Goal: Navigation & Orientation: Find specific page/section

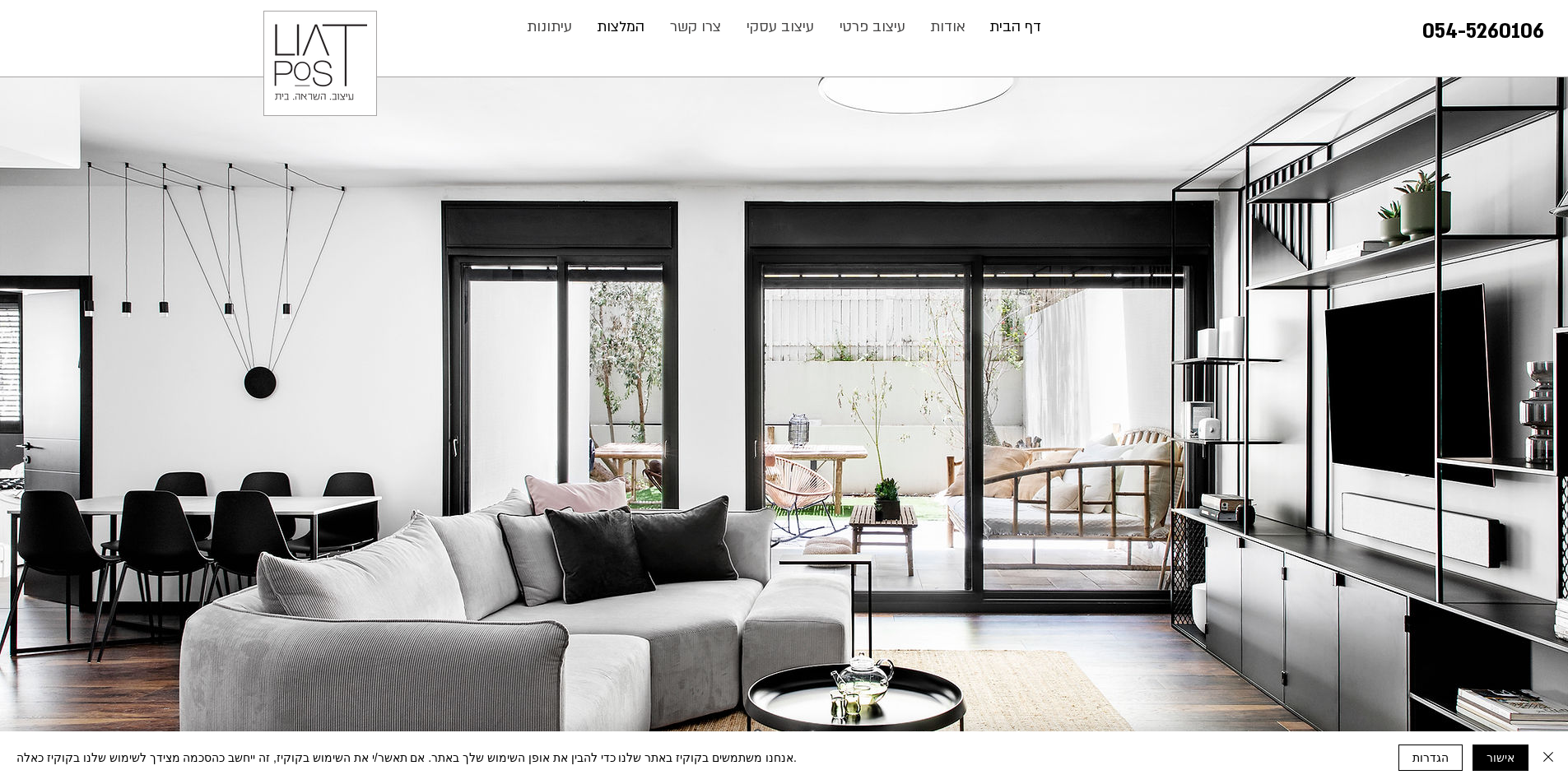
click at [627, 31] on p "המלצות" at bounding box center [620, 26] width 64 height 33
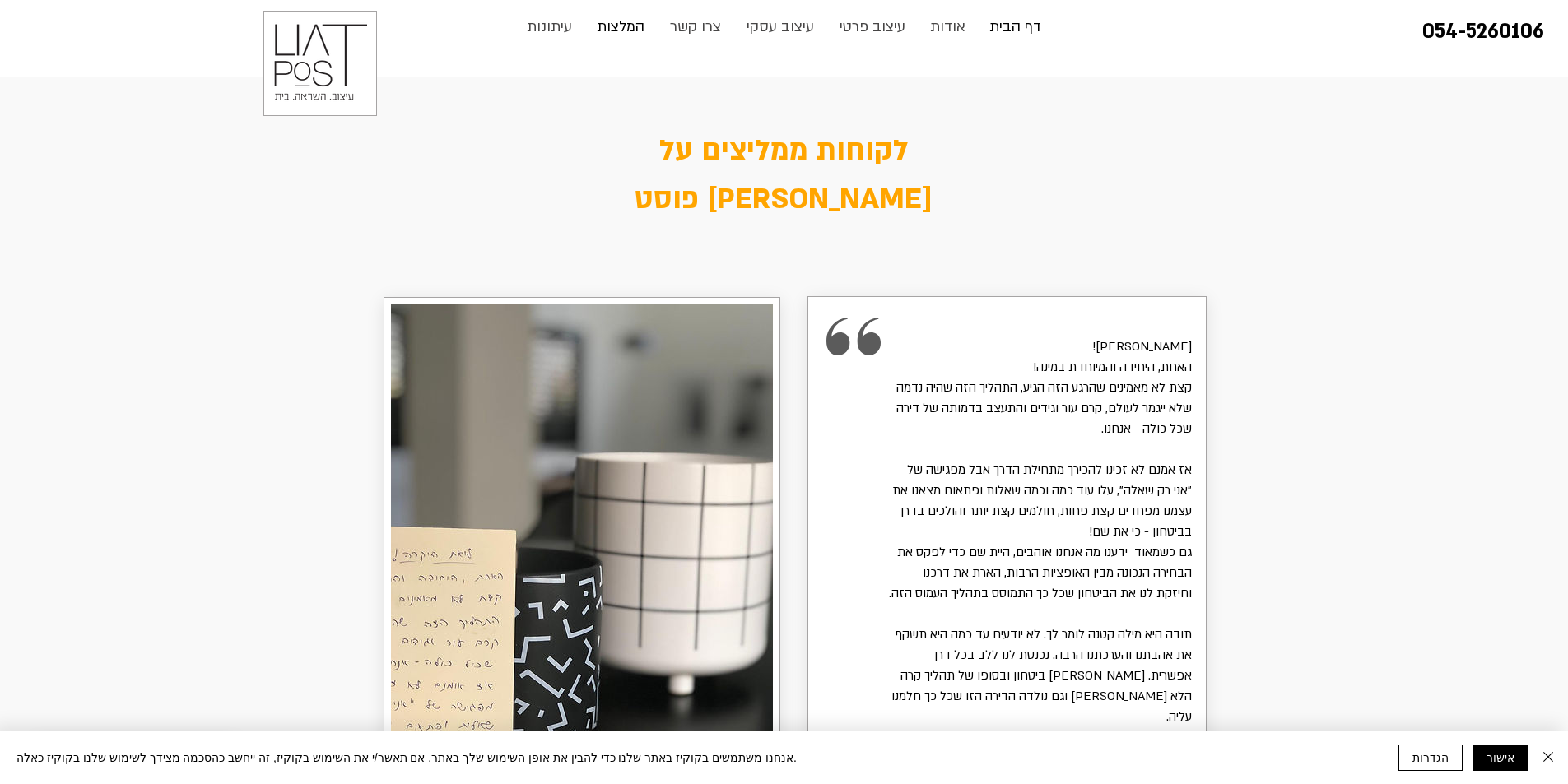
click at [1007, 27] on p "דף הבית" at bounding box center [1016, 26] width 69 height 33
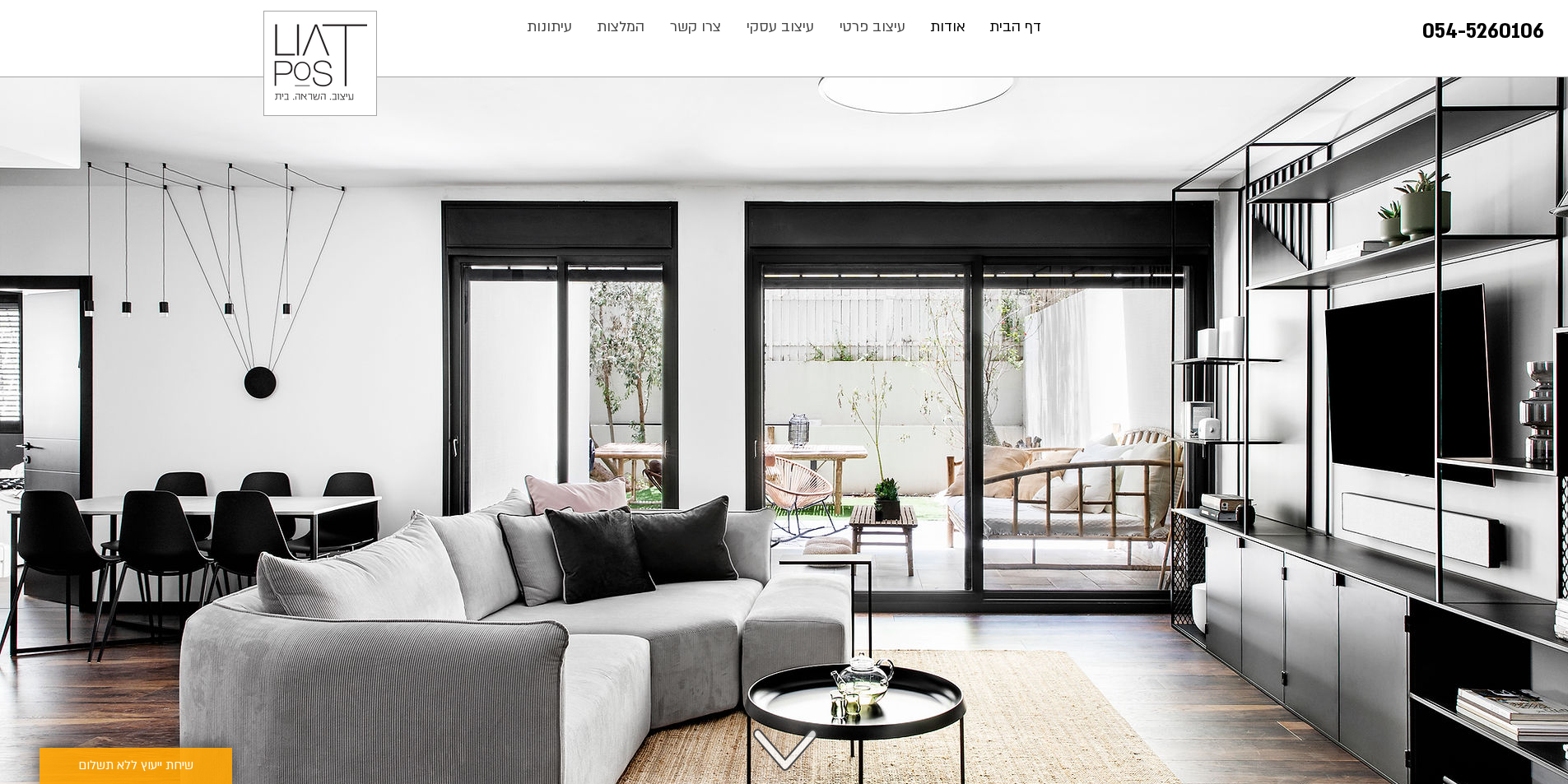
click at [962, 30] on p "אודות" at bounding box center [948, 26] width 52 height 33
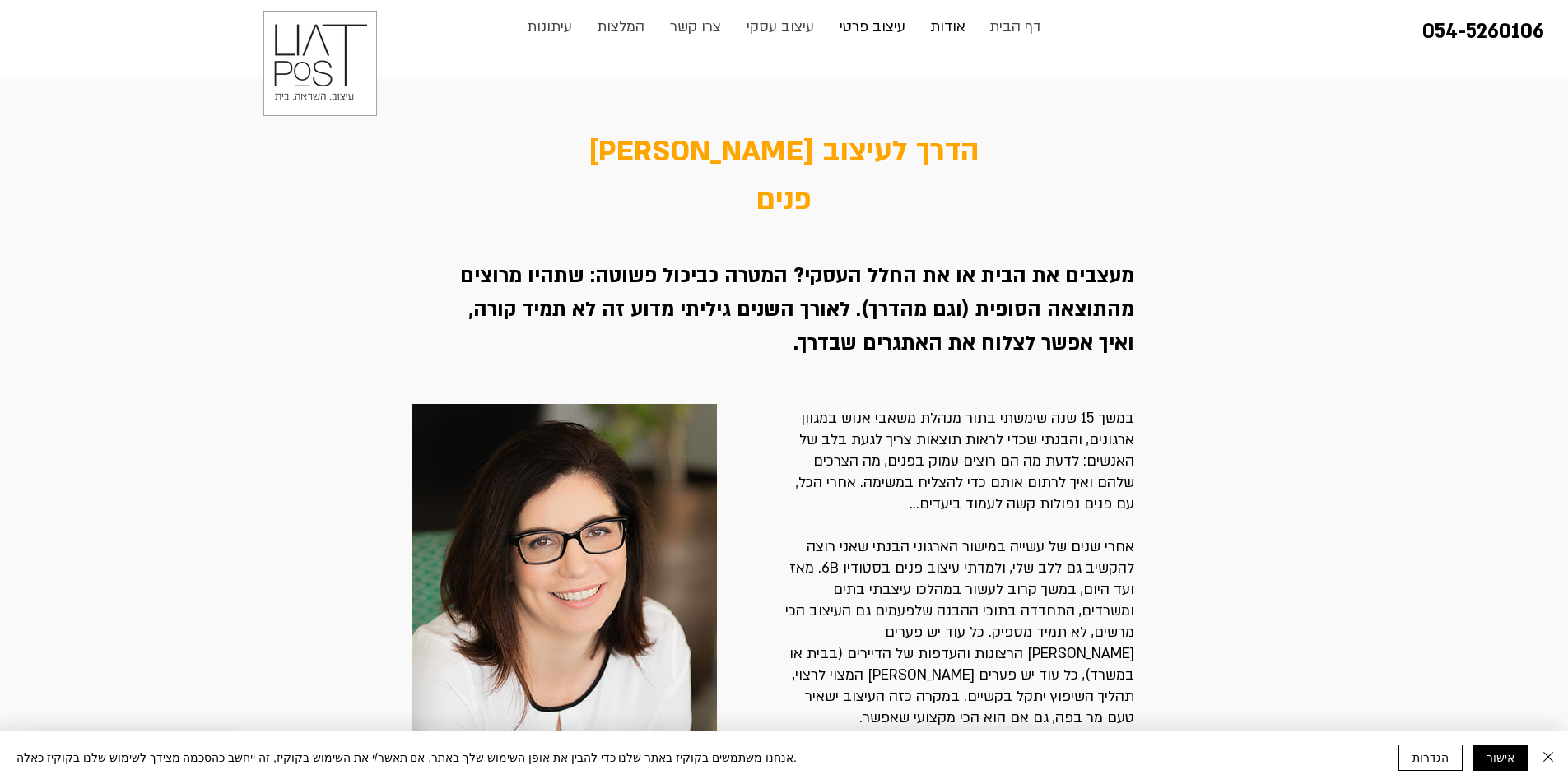
click at [854, 26] on p "עיצוב פרטי" at bounding box center [873, 26] width 83 height 33
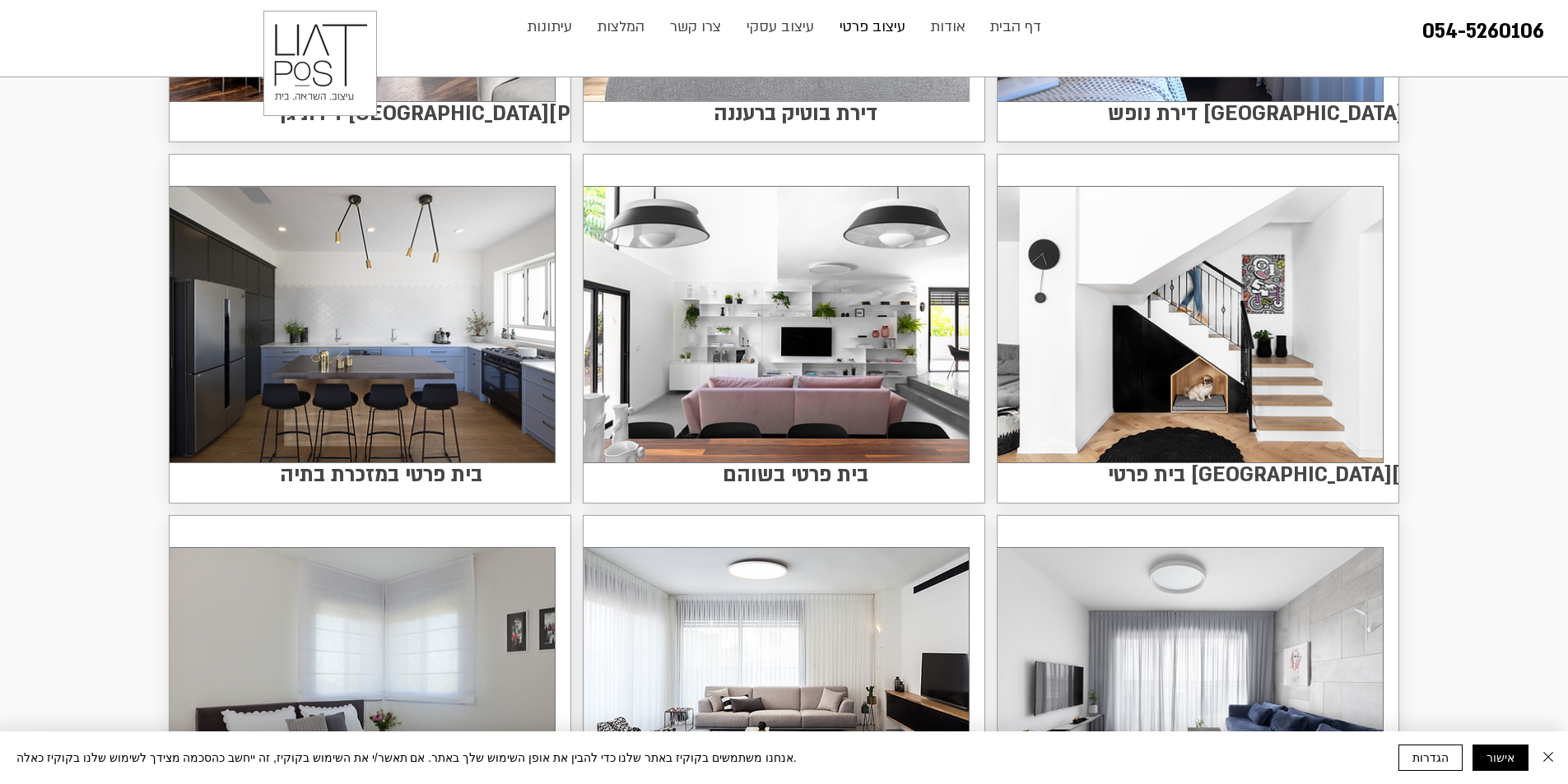
scroll to position [1317, 0]
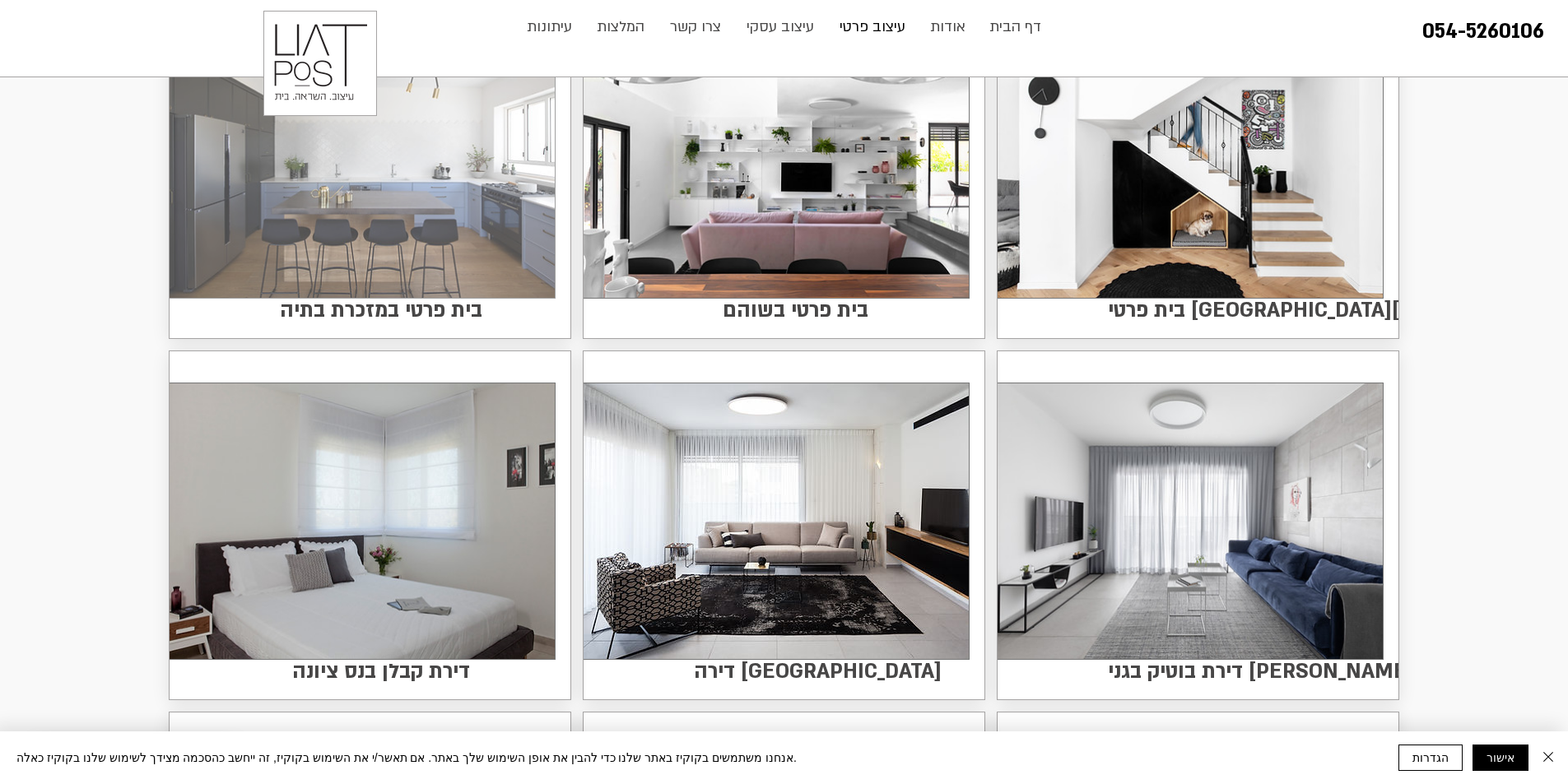
click at [335, 181] on img at bounding box center [362, 160] width 385 height 276
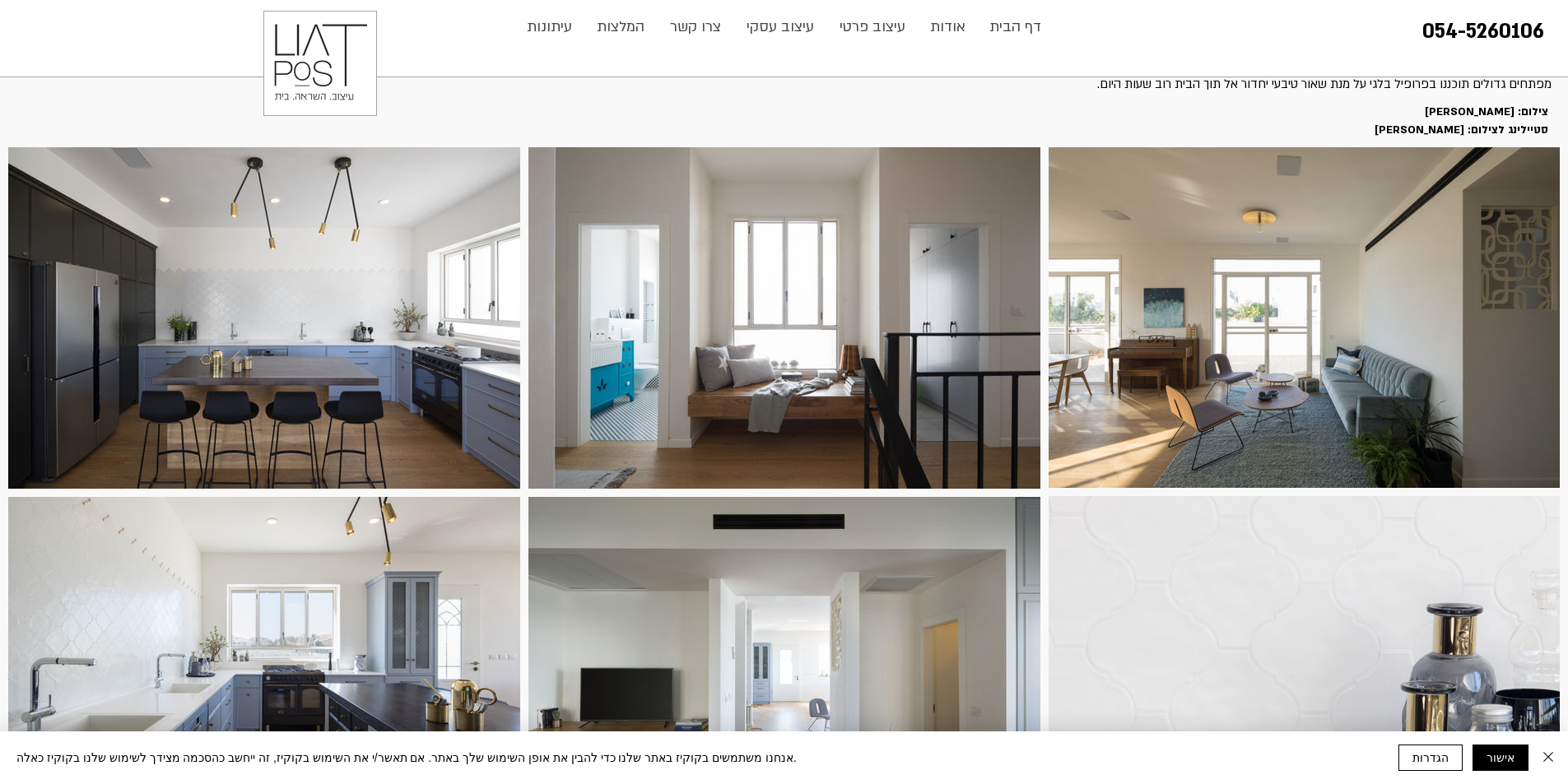
scroll to position [247, 0]
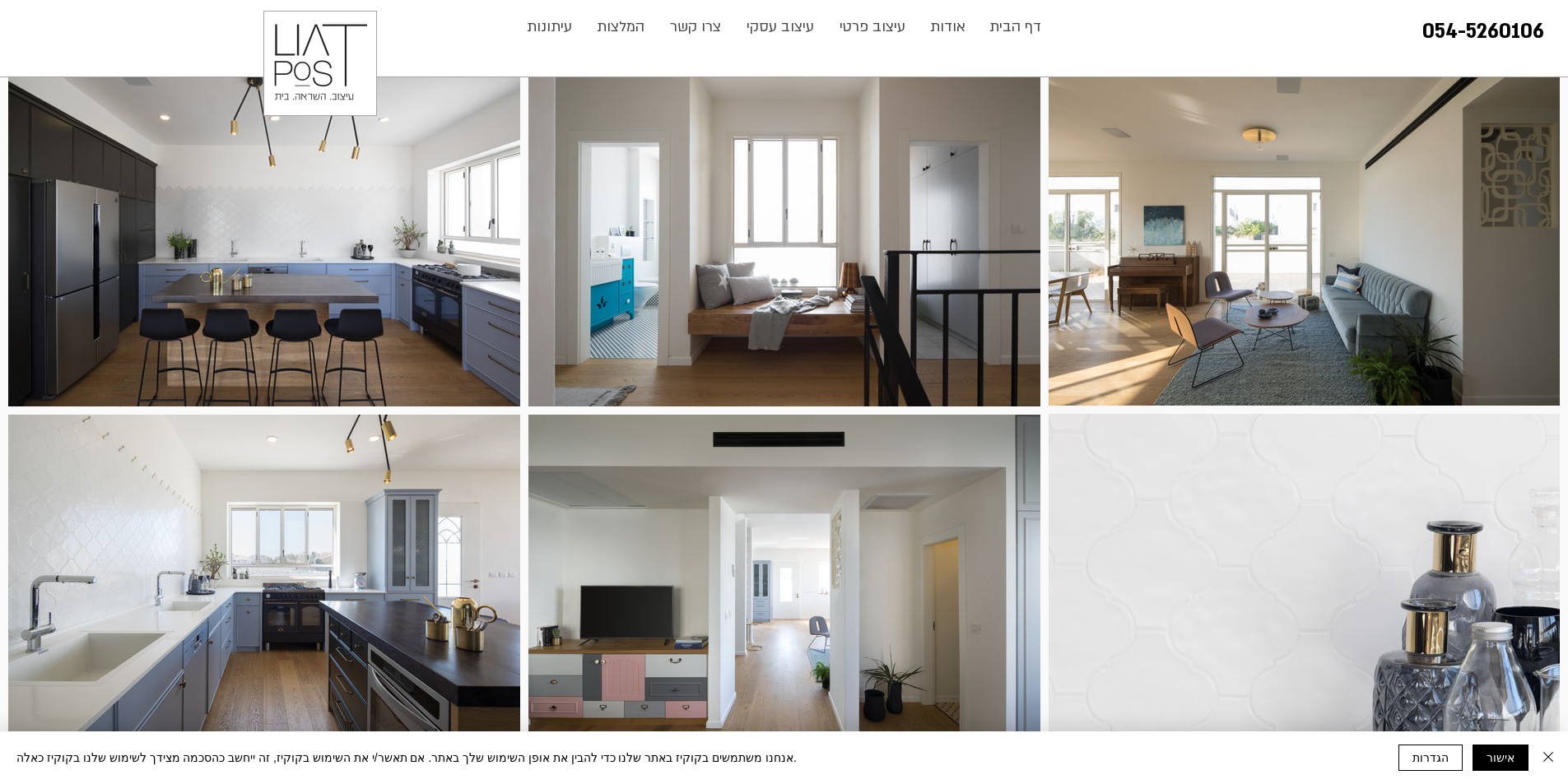
click at [200, 262] on div "main content" at bounding box center [264, 236] width 512 height 342
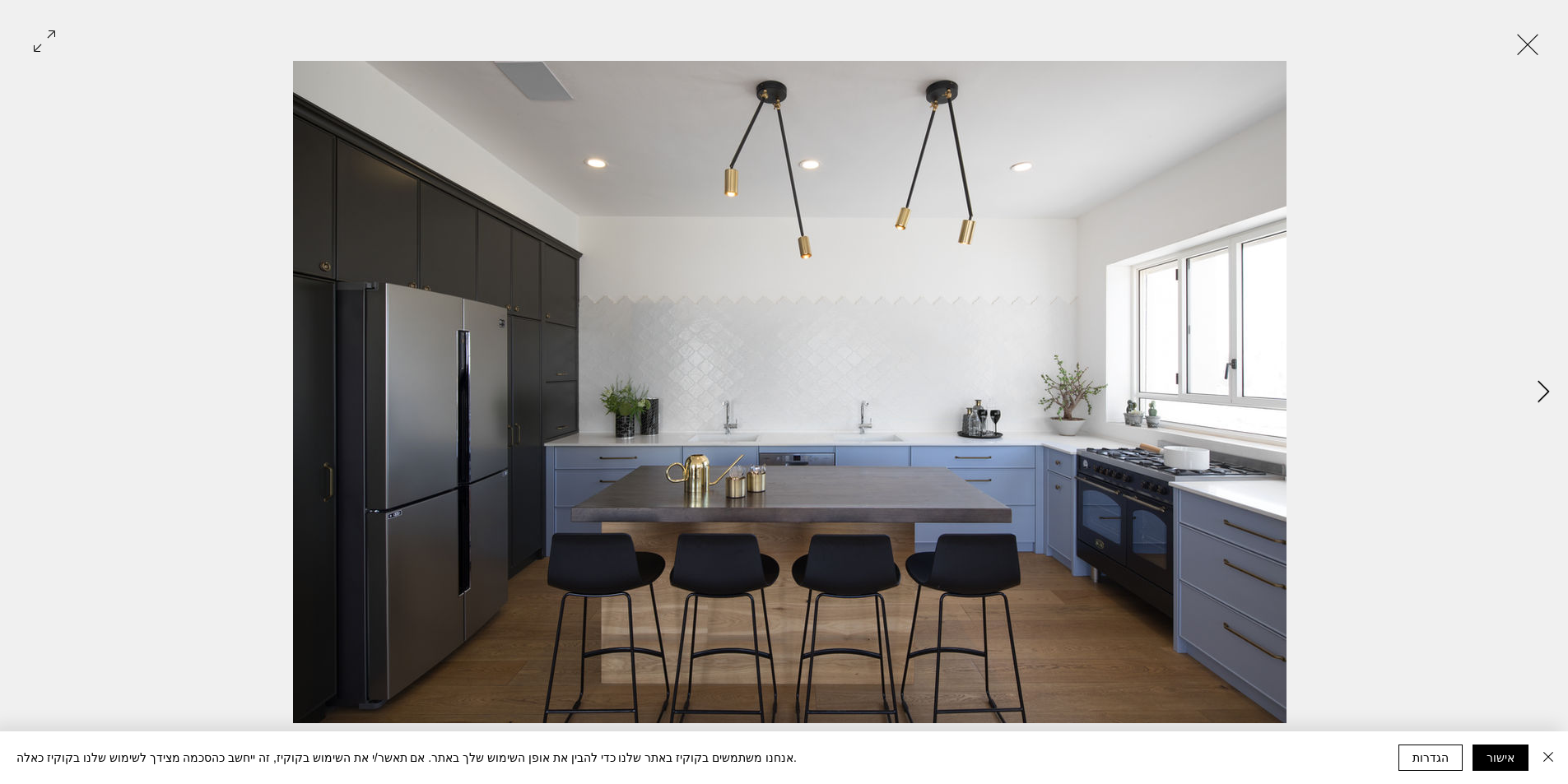
click at [1542, 388] on icon "Next Item" at bounding box center [1544, 391] width 12 height 22
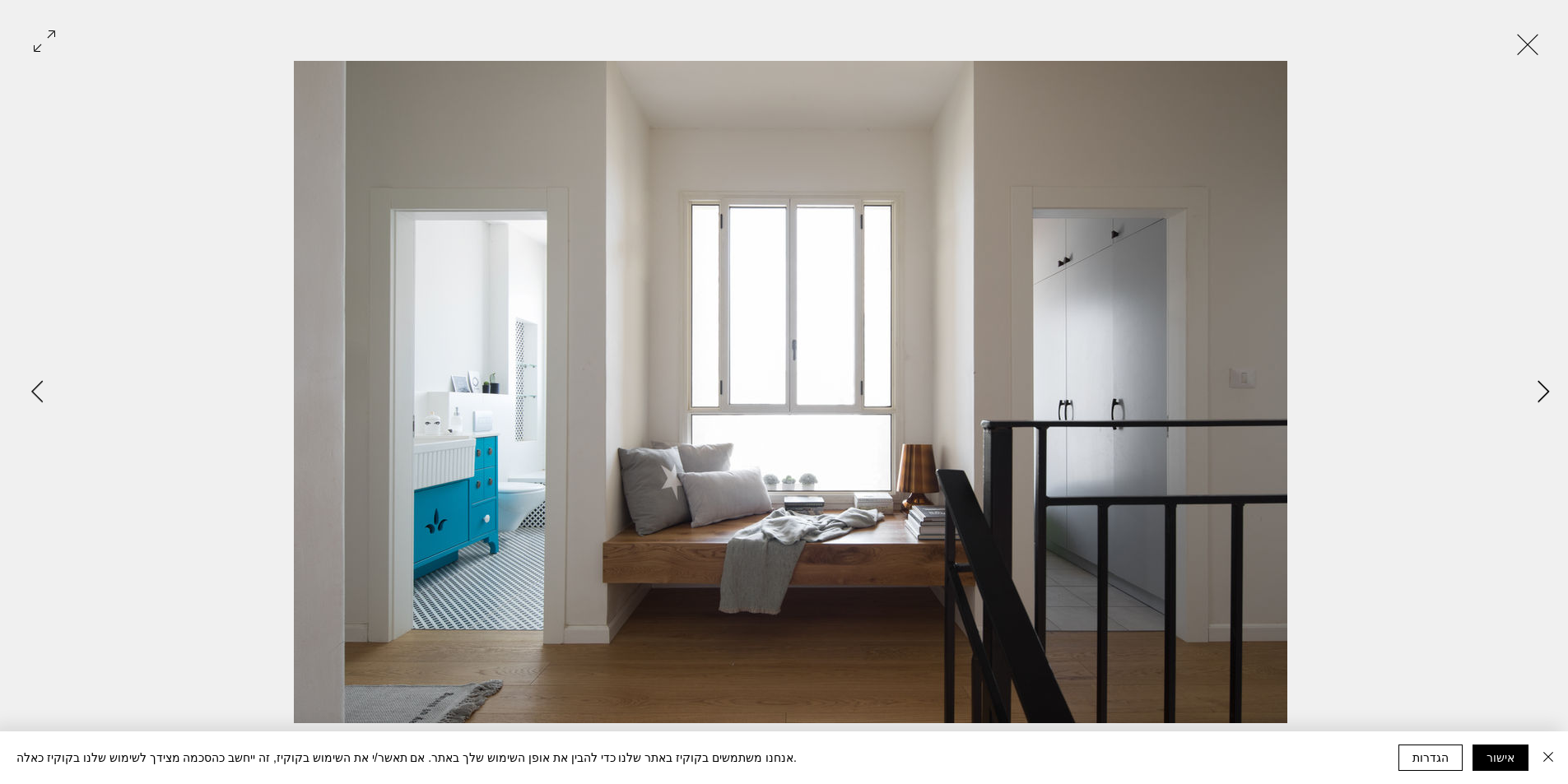
click at [1542, 388] on icon "Next Item" at bounding box center [1544, 391] width 12 height 22
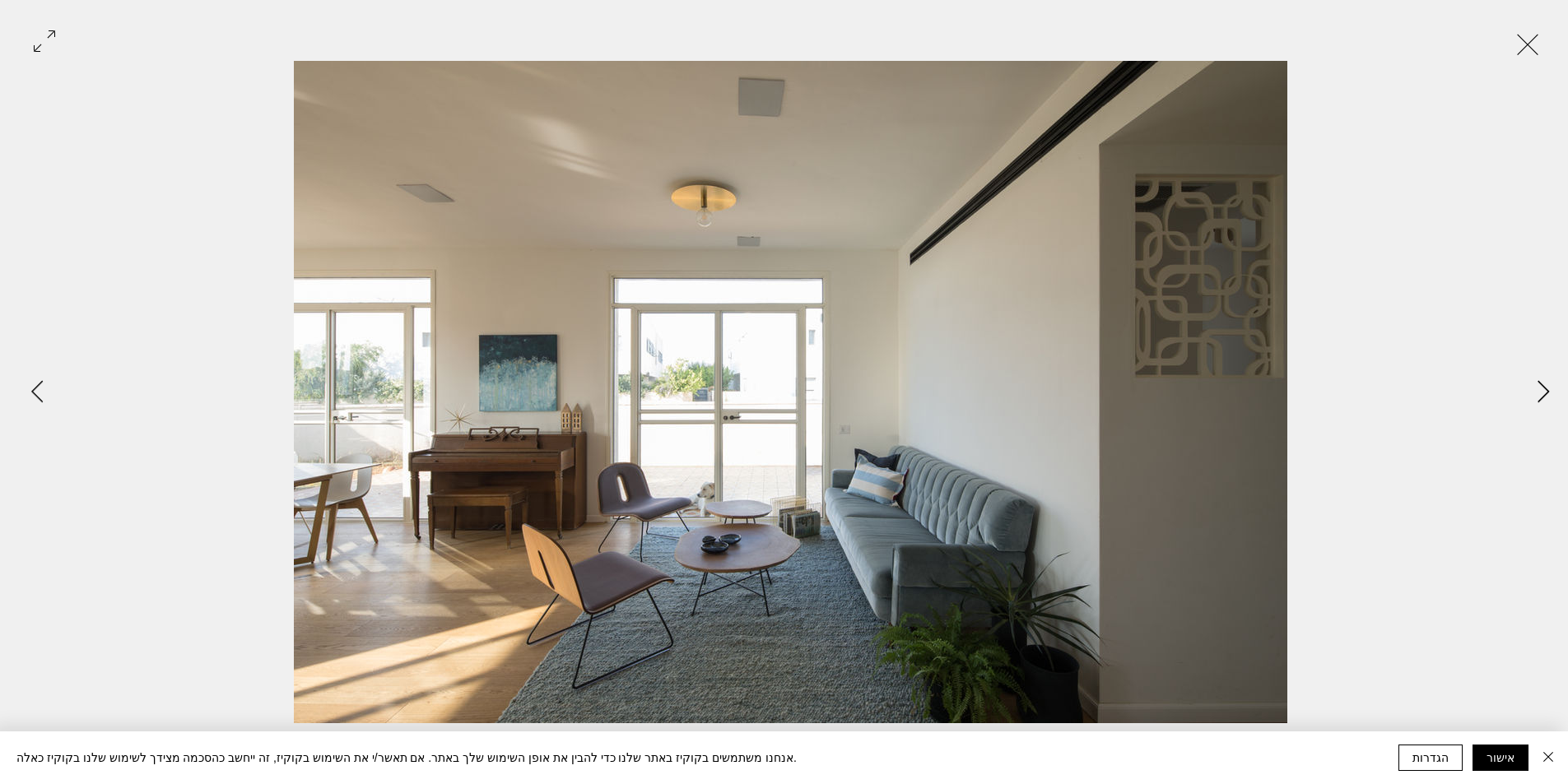
click at [1542, 388] on icon "Next Item" at bounding box center [1544, 391] width 12 height 22
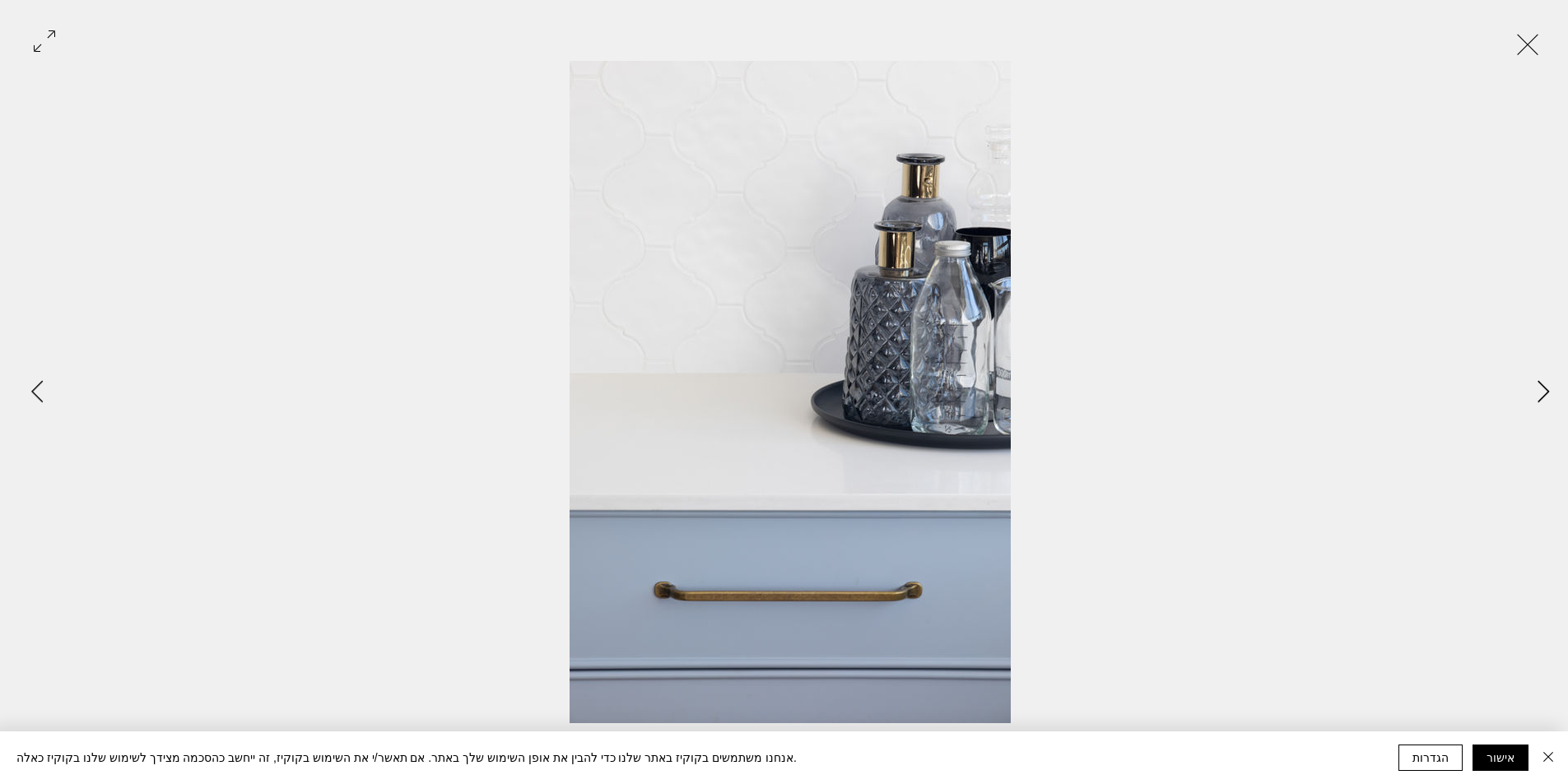
click at [1542, 388] on icon "Next Item" at bounding box center [1544, 391] width 12 height 22
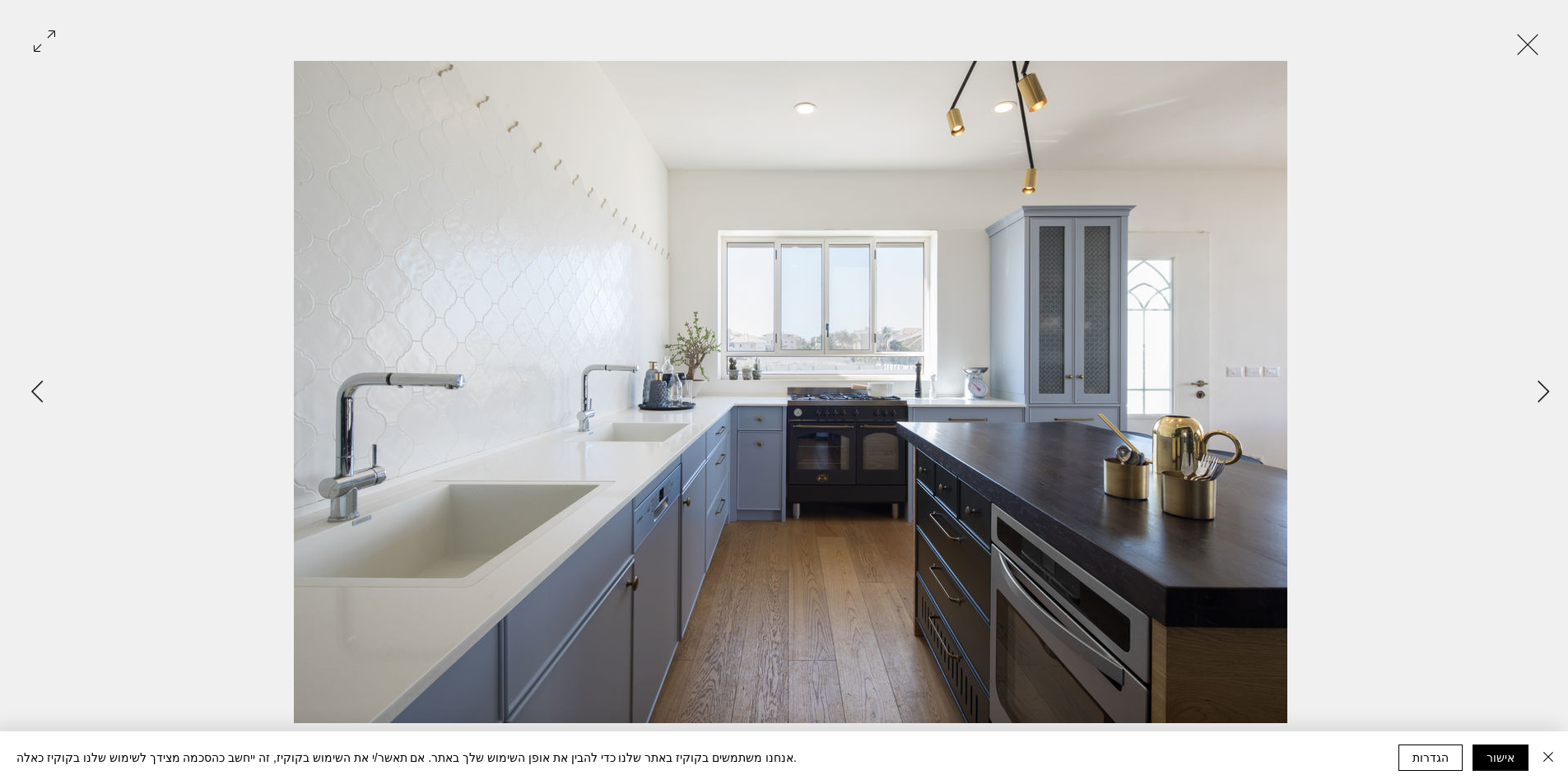
click at [1526, 42] on button "Exit expand mode" at bounding box center [1528, 42] width 32 height 36
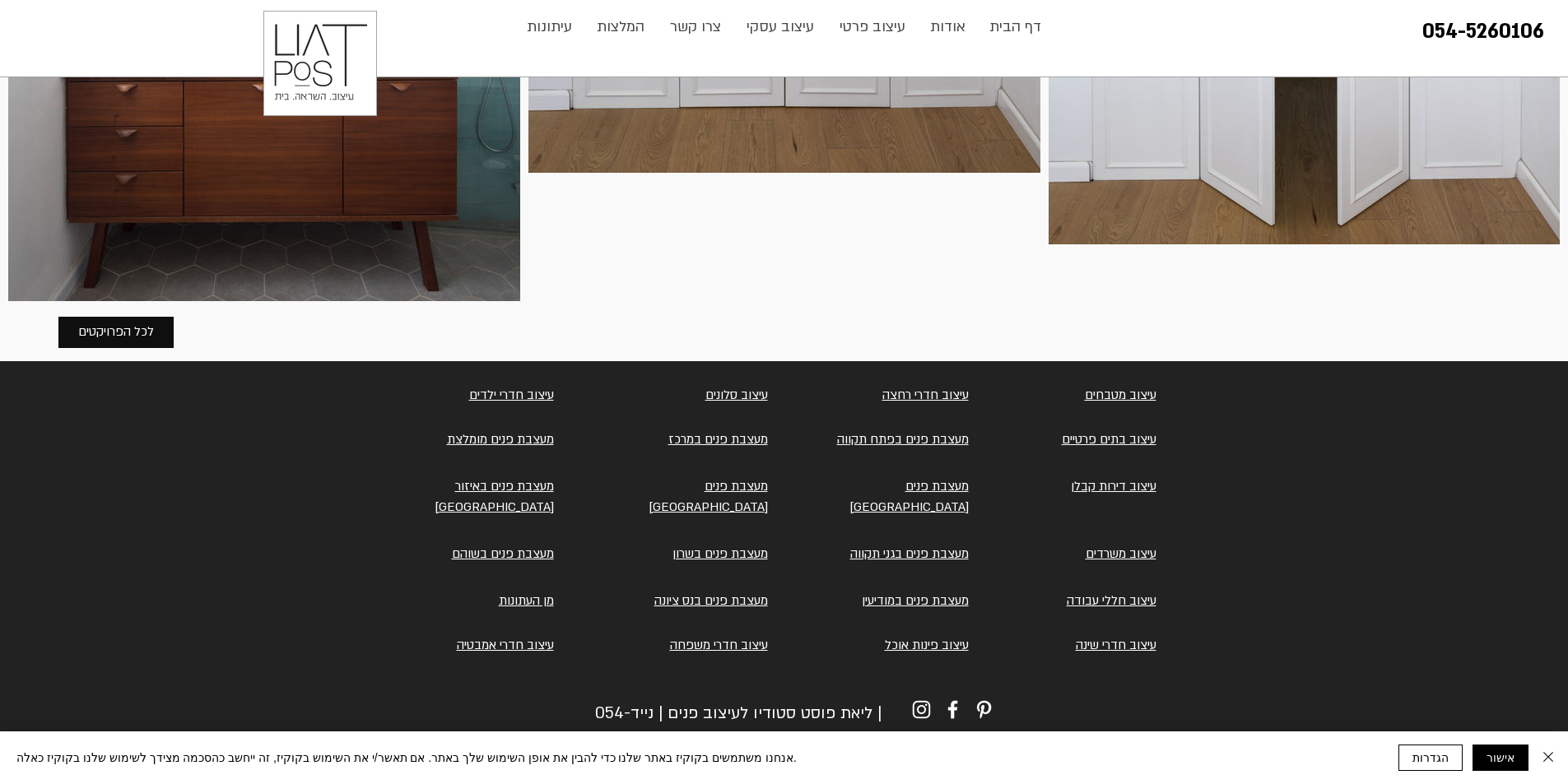
scroll to position [3432, 0]
click at [910, 505] on link "מעצבת פנים [GEOGRAPHIC_DATA]" at bounding box center [909, 496] width 120 height 37
